Goal: Find specific page/section: Find specific page/section

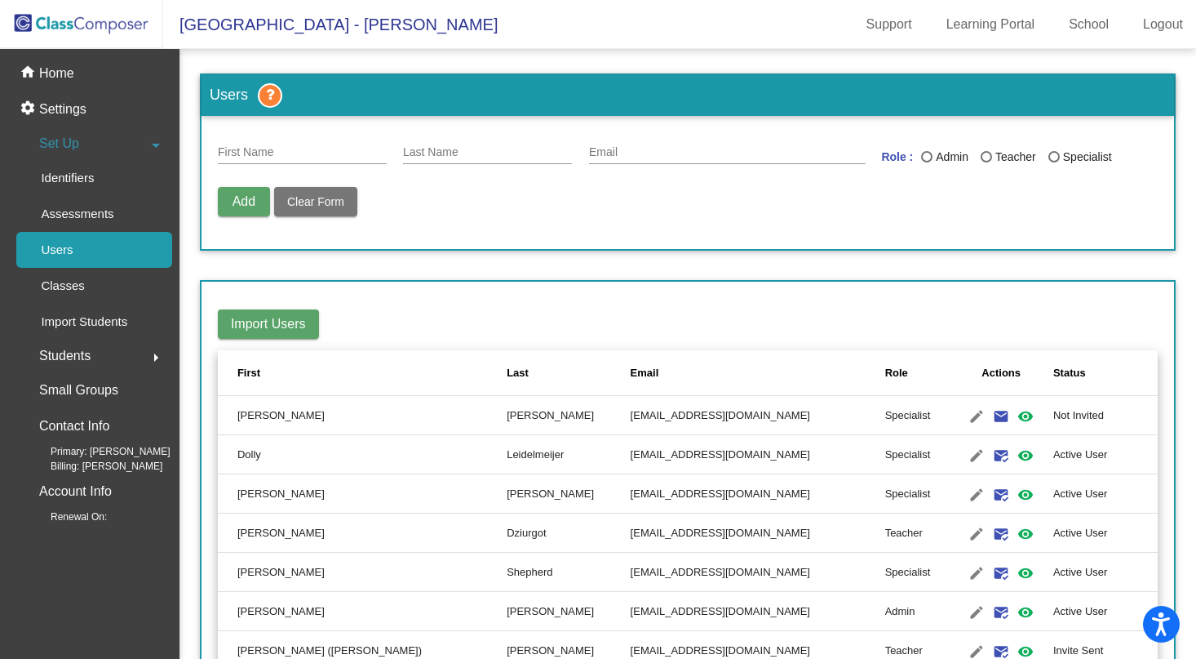
scroll to position [710, 0]
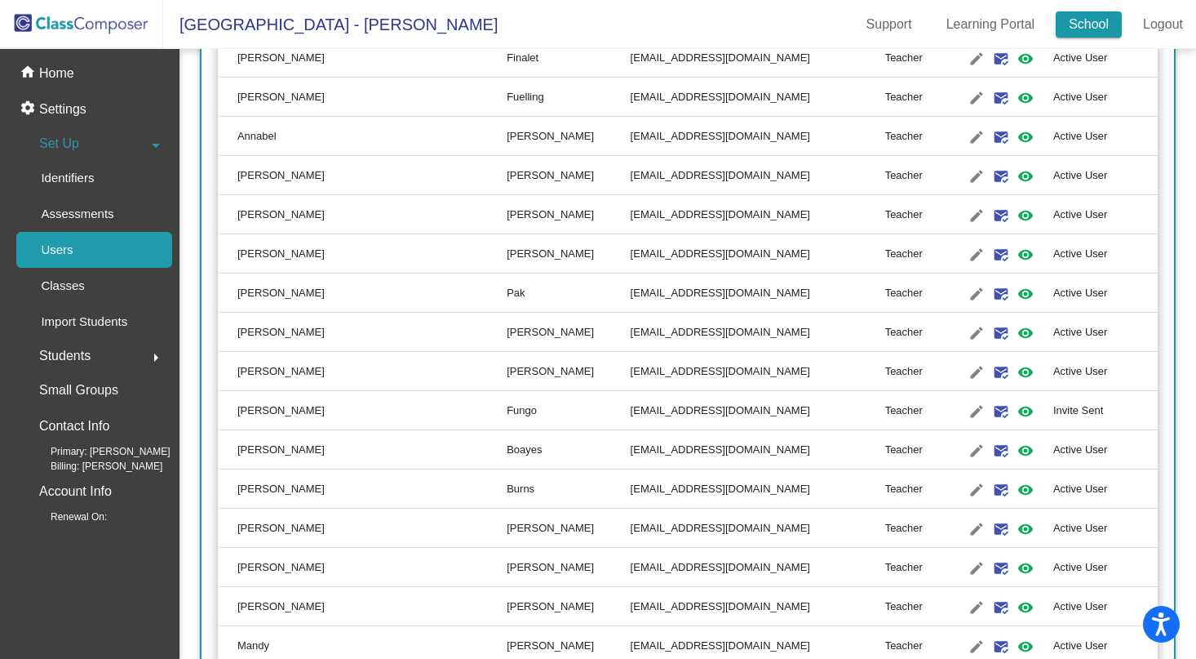
click at [1106, 29] on link "School" at bounding box center [1089, 24] width 66 height 26
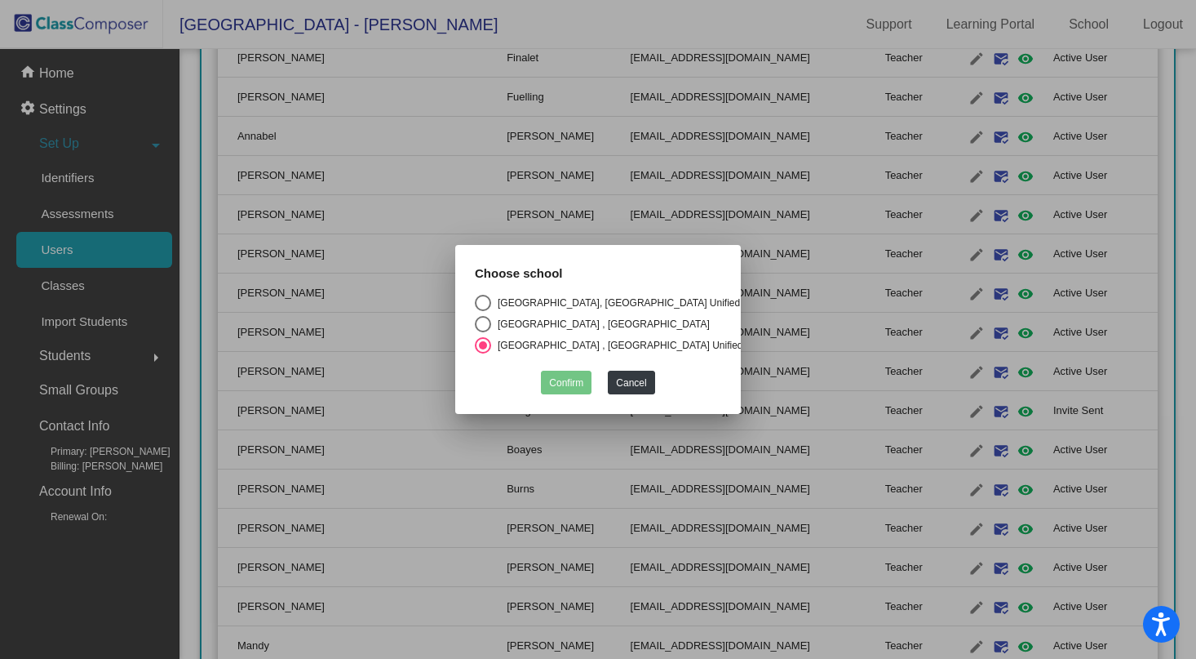
click at [490, 295] on div "Select an option" at bounding box center [483, 303] width 16 height 16
click at [483, 311] on input "[GEOGRAPHIC_DATA], [GEOGRAPHIC_DATA] Unified" at bounding box center [482, 311] width 1 height 1
radio input "true"
click at [553, 373] on button "Confirm" at bounding box center [566, 382] width 51 height 24
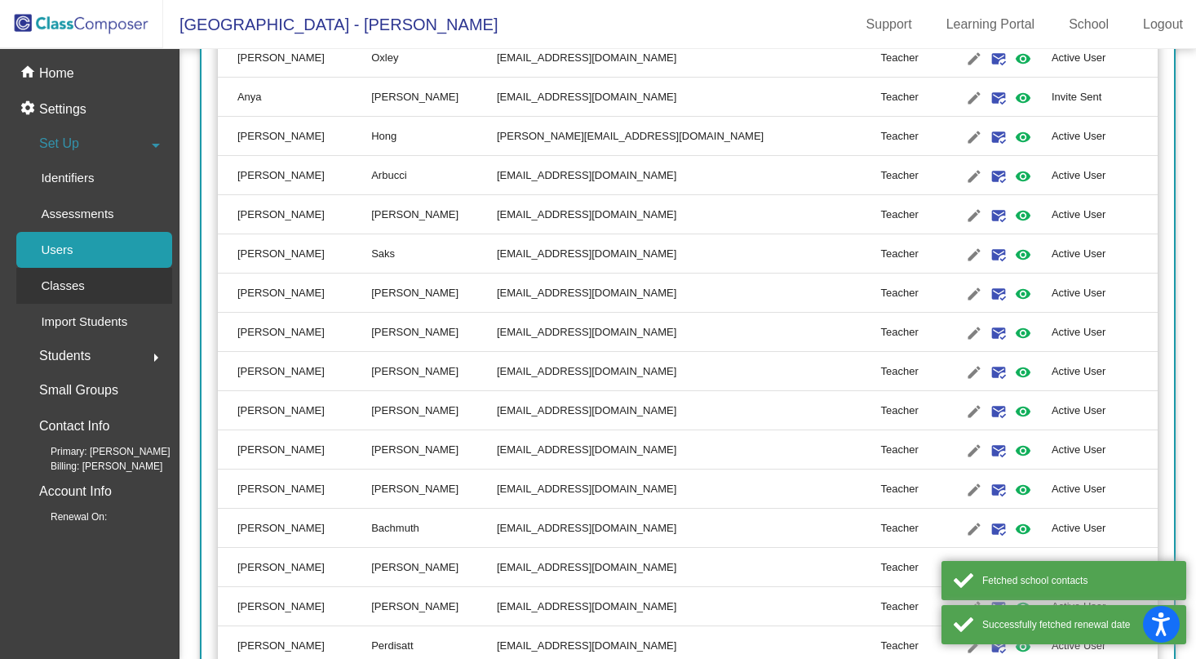
click at [44, 281] on p "Classes" at bounding box center [62, 286] width 43 height 20
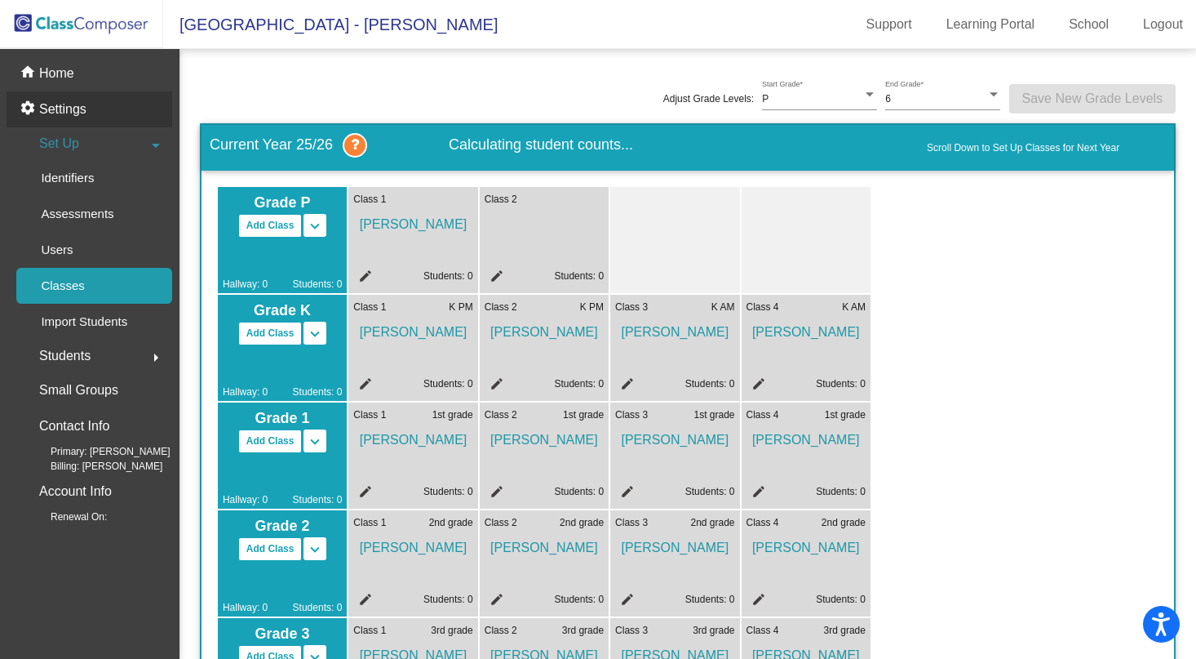
click at [47, 114] on p "Settings" at bounding box center [62, 110] width 47 height 20
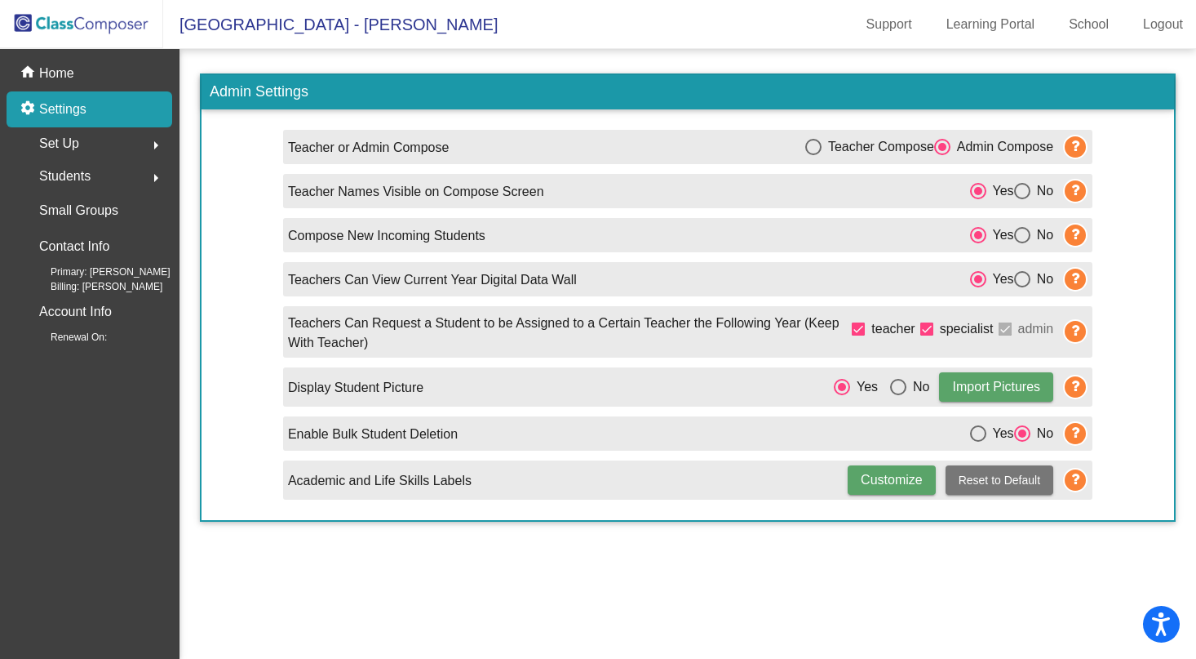
click at [61, 179] on span "Students" at bounding box center [64, 176] width 51 height 23
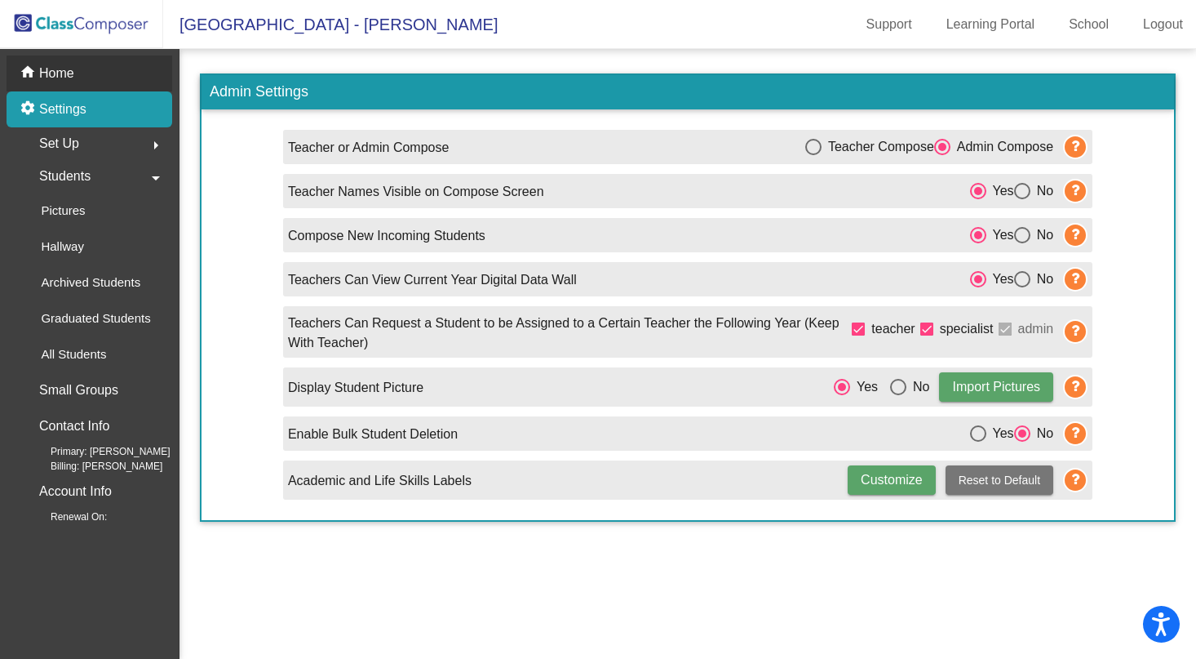
click at [55, 78] on p "Home" at bounding box center [56, 74] width 35 height 20
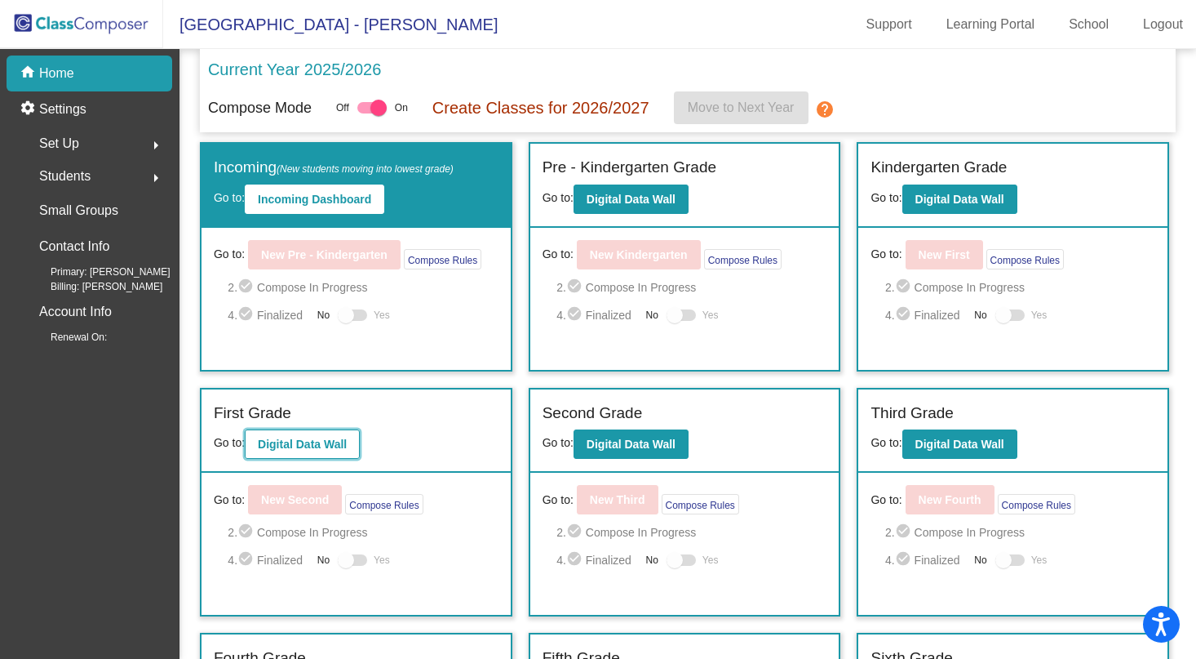
click at [290, 441] on b "Digital Data Wall" at bounding box center [302, 443] width 89 height 13
